Goal: Find specific page/section: Find specific page/section

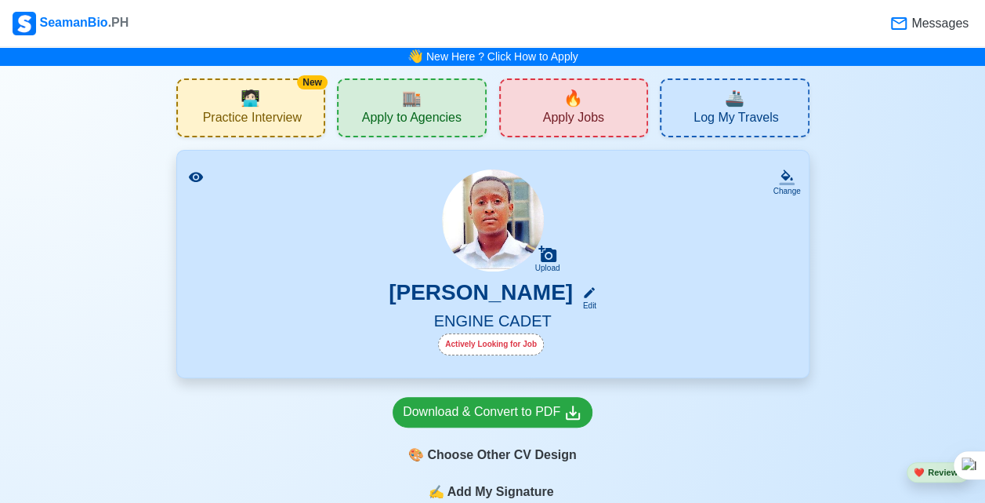
click at [604, 96] on div "🔥 Apply Jobs" at bounding box center [574, 107] width 150 height 59
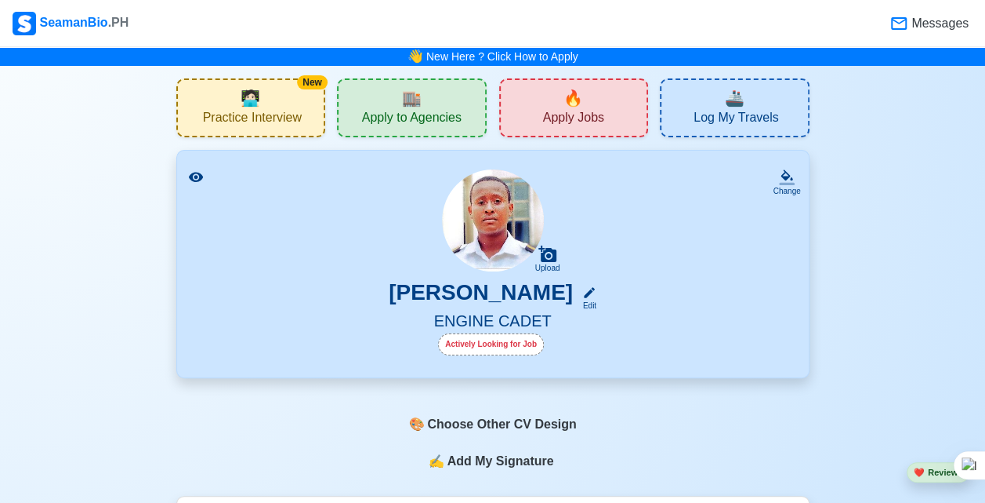
click at [423, 116] on span "Apply to Agencies" at bounding box center [412, 120] width 100 height 20
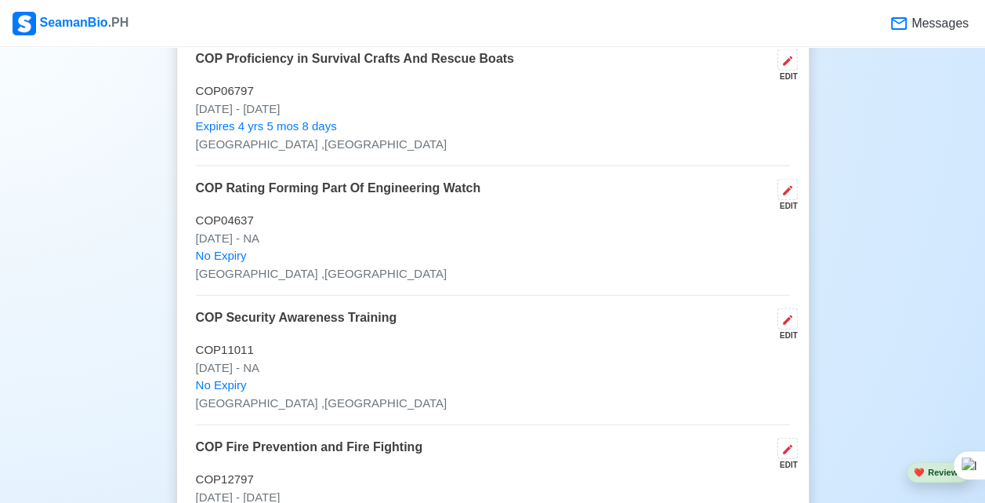
scroll to position [1660, 0]
